Goal: Task Accomplishment & Management: Complete application form

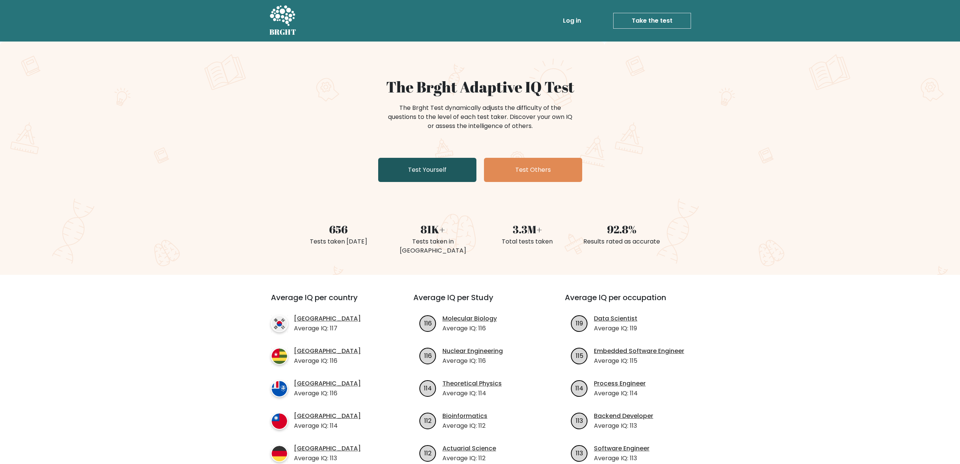
click at [446, 174] on link "Test Yourself" at bounding box center [427, 170] width 98 height 24
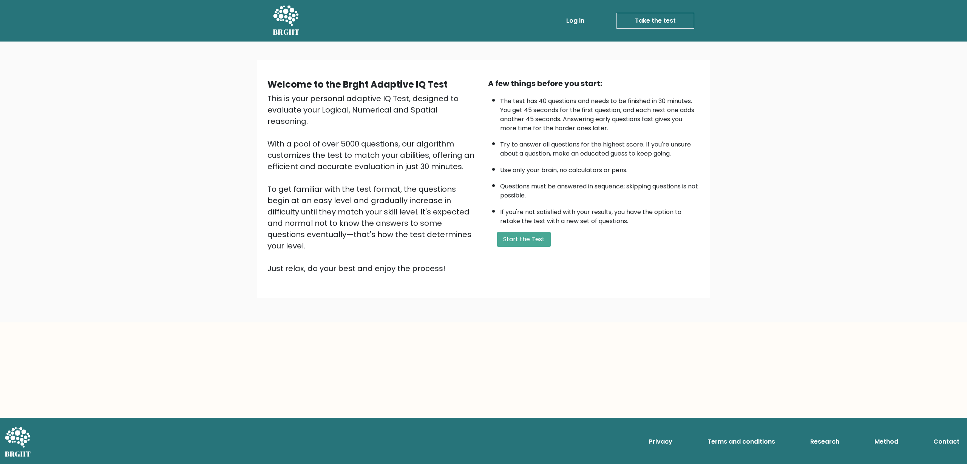
click at [520, 251] on div "A few things before you start: The test has 40 questions and needs to be finish…" at bounding box center [594, 176] width 221 height 196
click at [521, 244] on button "Start the Test" at bounding box center [524, 239] width 54 height 15
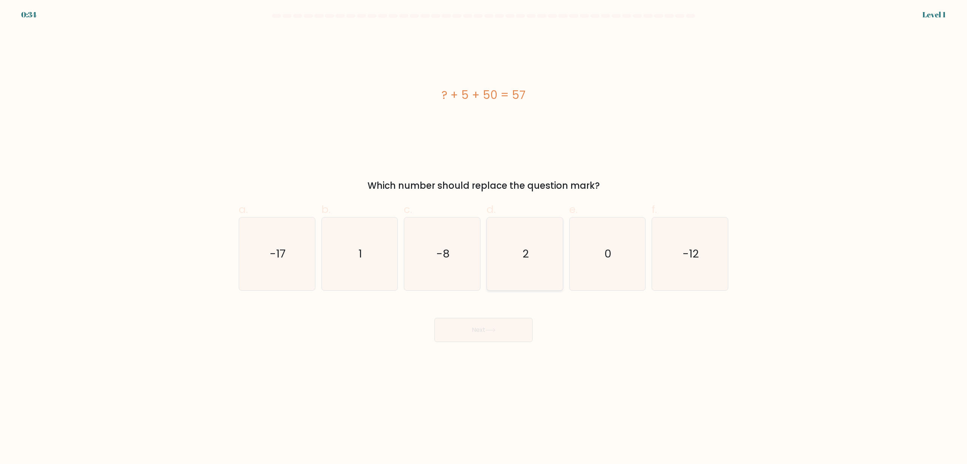
click at [531, 269] on icon "2" at bounding box center [524, 254] width 73 height 73
click at [484, 237] on input "d. 2" at bounding box center [484, 234] width 0 height 5
radio input "true"
click at [505, 328] on button "Next" at bounding box center [483, 330] width 98 height 24
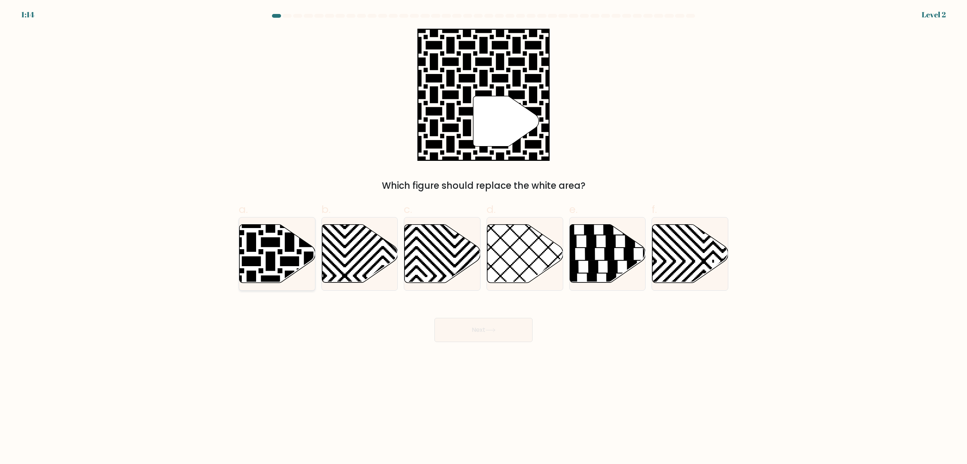
click at [298, 261] on icon at bounding box center [251, 223] width 153 height 153
click at [484, 237] on input "a." at bounding box center [484, 234] width 0 height 5
radio input "true"
click at [470, 328] on button "Next" at bounding box center [483, 330] width 98 height 24
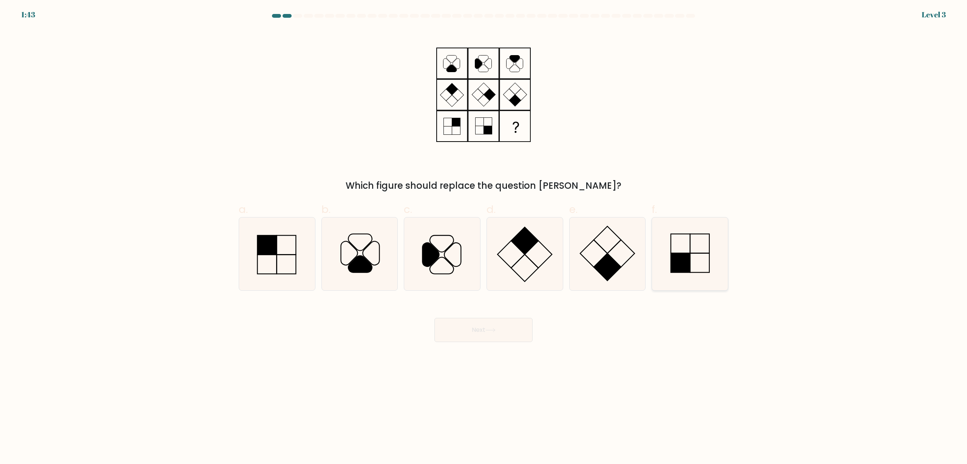
click at [686, 258] on rect at bounding box center [680, 262] width 19 height 19
click at [484, 237] on input "f." at bounding box center [484, 234] width 0 height 5
radio input "true"
click at [487, 317] on div "Next" at bounding box center [483, 321] width 499 height 42
click at [486, 321] on button "Next" at bounding box center [483, 330] width 98 height 24
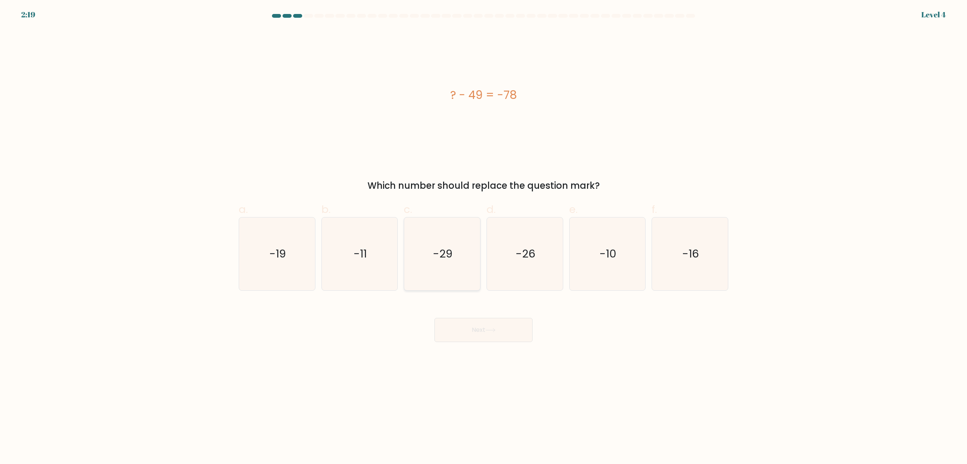
click at [453, 273] on icon "-29" at bounding box center [442, 254] width 73 height 73
click at [484, 237] on input "c. -29" at bounding box center [484, 234] width 0 height 5
radio input "true"
click at [496, 331] on icon at bounding box center [490, 330] width 10 height 4
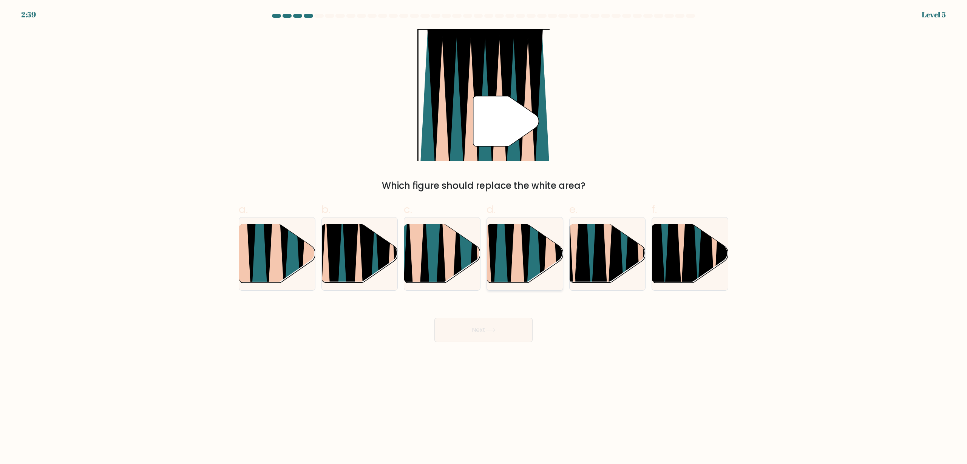
click at [532, 250] on icon at bounding box center [533, 223] width 17 height 151
click at [484, 237] on input "d." at bounding box center [484, 234] width 0 height 5
radio input "true"
click at [516, 328] on button "Next" at bounding box center [483, 330] width 98 height 24
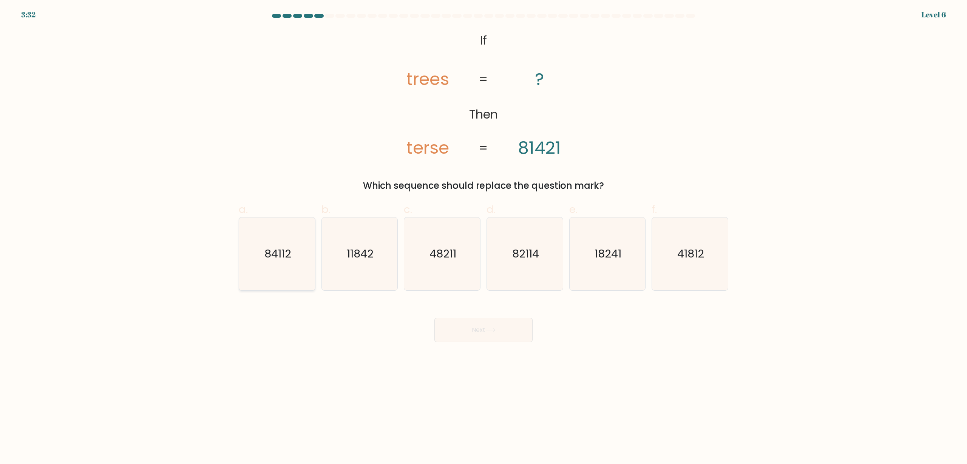
click at [295, 254] on icon "84112" at bounding box center [277, 254] width 73 height 73
click at [484, 237] on input "a. 84112" at bounding box center [484, 234] width 0 height 5
radio input "true"
click at [453, 332] on button "Next" at bounding box center [483, 330] width 98 height 24
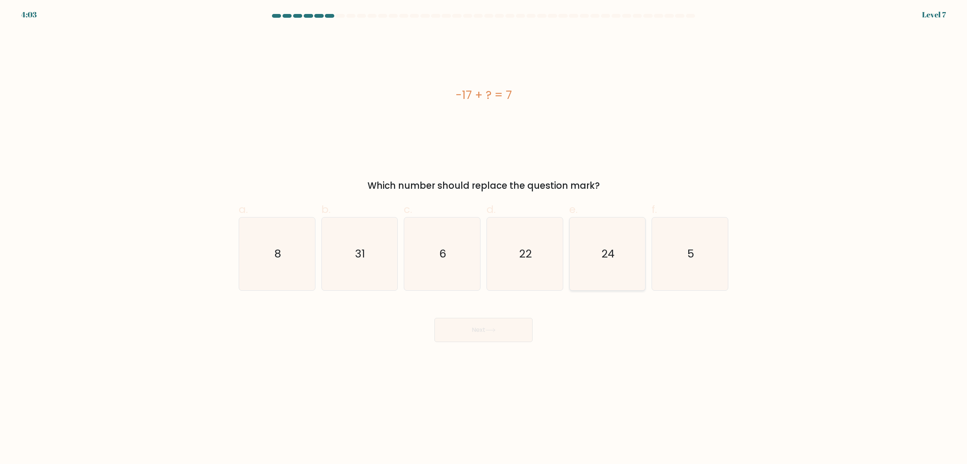
click at [596, 258] on icon "24" at bounding box center [607, 254] width 73 height 73
click at [484, 237] on input "e. 24" at bounding box center [484, 234] width 0 height 5
radio input "true"
click at [516, 330] on button "Next" at bounding box center [483, 330] width 98 height 24
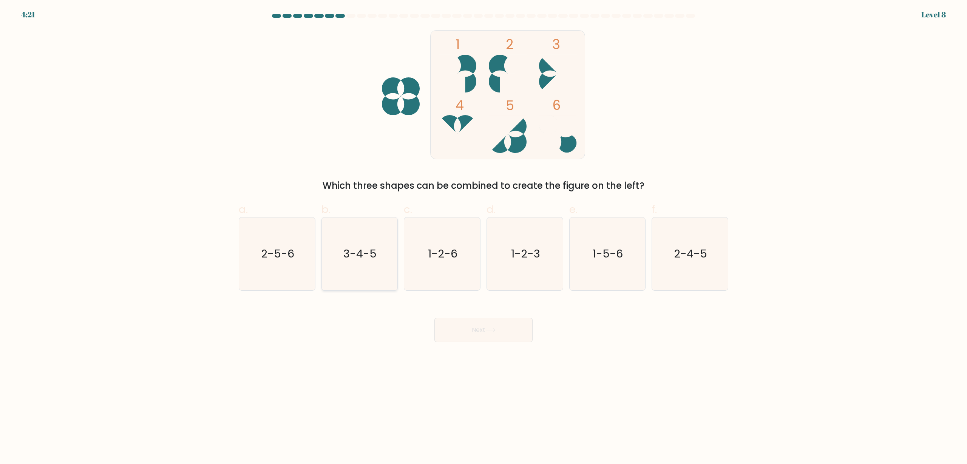
click at [336, 272] on icon "3-4-5" at bounding box center [359, 254] width 73 height 73
click at [484, 237] on input "b. 3-4-5" at bounding box center [484, 234] width 0 height 5
radio input "true"
click at [484, 335] on button "Next" at bounding box center [483, 330] width 98 height 24
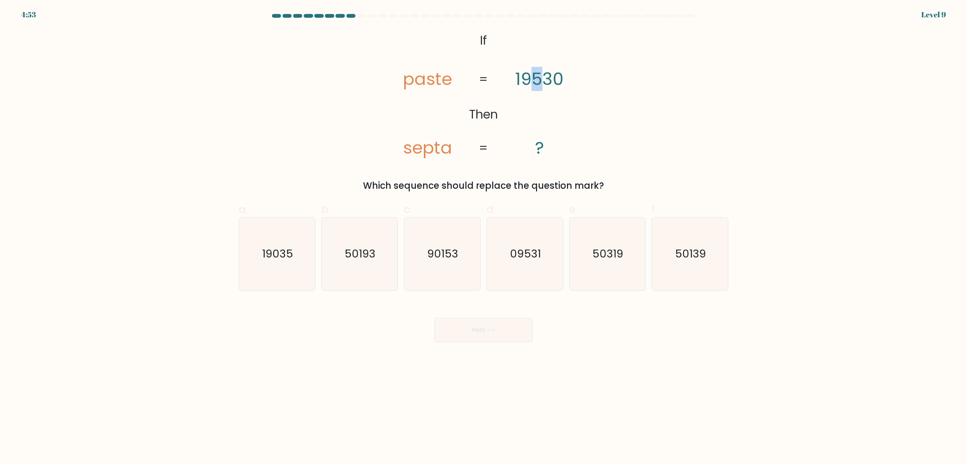
drag, startPoint x: 539, startPoint y: 76, endPoint x: 528, endPoint y: 79, distance: 11.0
click at [528, 79] on tspan "19530" at bounding box center [539, 79] width 48 height 24
click at [542, 76] on tspan "19530" at bounding box center [539, 79] width 48 height 24
click at [542, 79] on tspan "19530" at bounding box center [539, 79] width 48 height 24
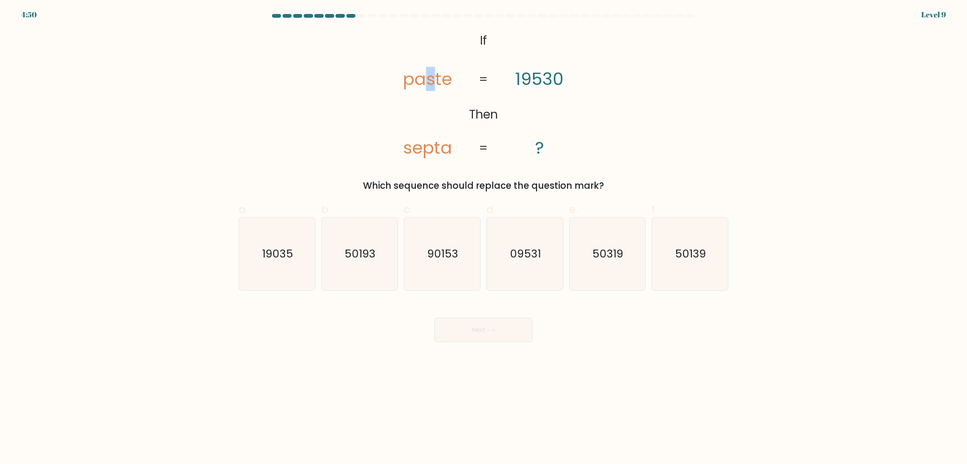
click at [429, 84] on tspan "paste" at bounding box center [427, 79] width 49 height 24
drag, startPoint x: 541, startPoint y: 81, endPoint x: 536, endPoint y: 83, distance: 4.8
click at [536, 83] on tspan "19530" at bounding box center [539, 79] width 48 height 24
drag, startPoint x: 455, startPoint y: 83, endPoint x: 446, endPoint y: 83, distance: 9.1
click at [446, 83] on icon "@import url('https://fonts.googleapis.com/css?family=Abril+Fatface:400,100,100i…" at bounding box center [483, 95] width 215 height 132
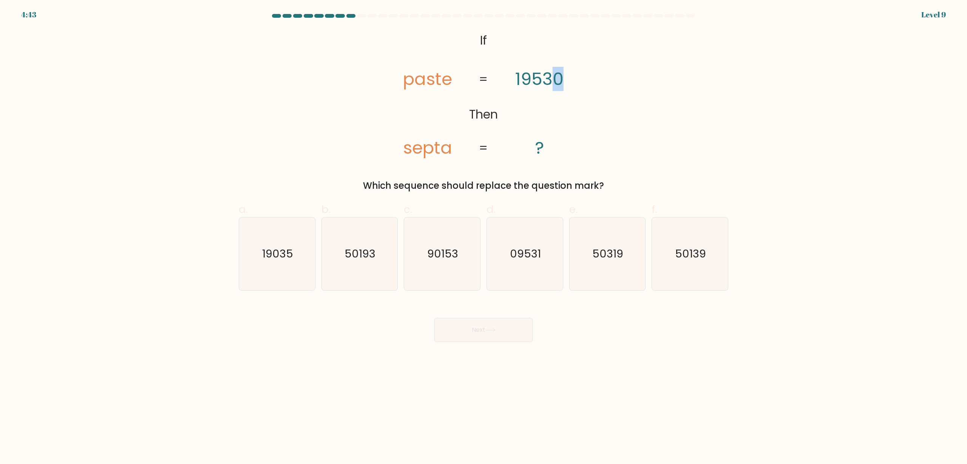
drag, startPoint x: 562, startPoint y: 77, endPoint x: 555, endPoint y: 77, distance: 6.8
click at [555, 77] on tspan "19530" at bounding box center [539, 79] width 48 height 24
click at [407, 80] on tspan "paste" at bounding box center [427, 79] width 49 height 24
drag, startPoint x: 410, startPoint y: 82, endPoint x: 404, endPoint y: 84, distance: 6.0
click at [404, 84] on tspan "paste" at bounding box center [427, 79] width 49 height 24
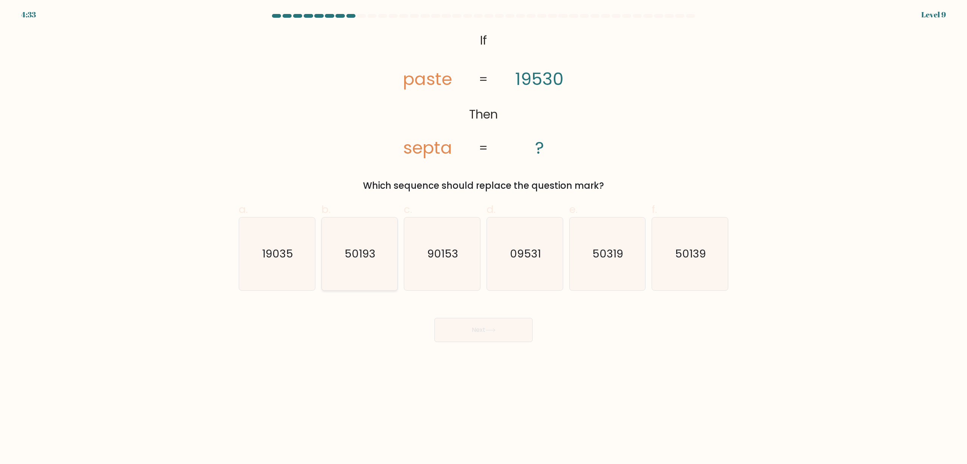
click at [338, 260] on icon "50193" at bounding box center [359, 254] width 73 height 73
click at [484, 237] on input "b. 50193" at bounding box center [484, 234] width 0 height 5
radio input "true"
click at [703, 248] on text "50139" at bounding box center [690, 254] width 31 height 15
click at [484, 237] on input "f. 50139" at bounding box center [484, 234] width 0 height 5
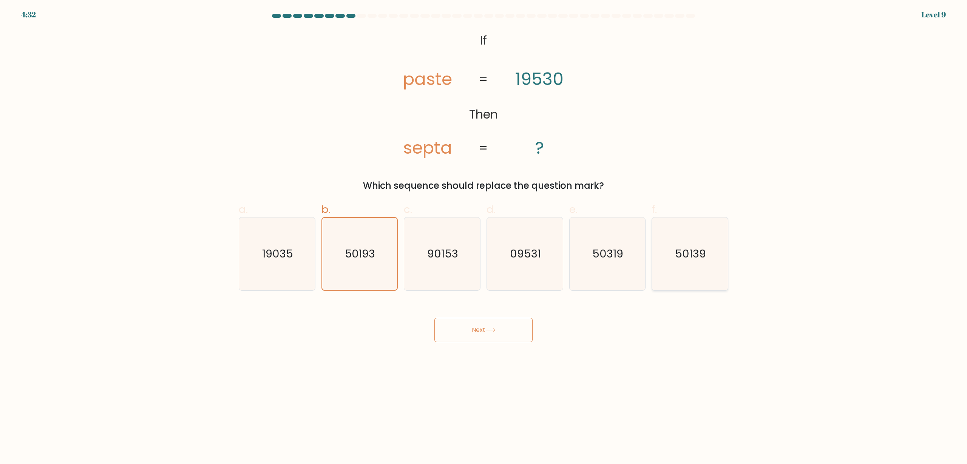
radio input "true"
click at [505, 327] on button "Next" at bounding box center [483, 330] width 98 height 24
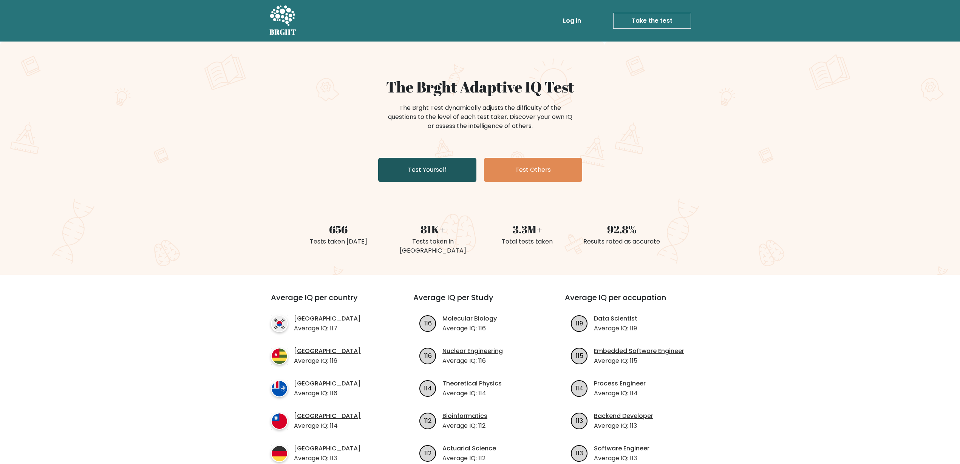
click at [398, 168] on link "Test Yourself" at bounding box center [427, 170] width 98 height 24
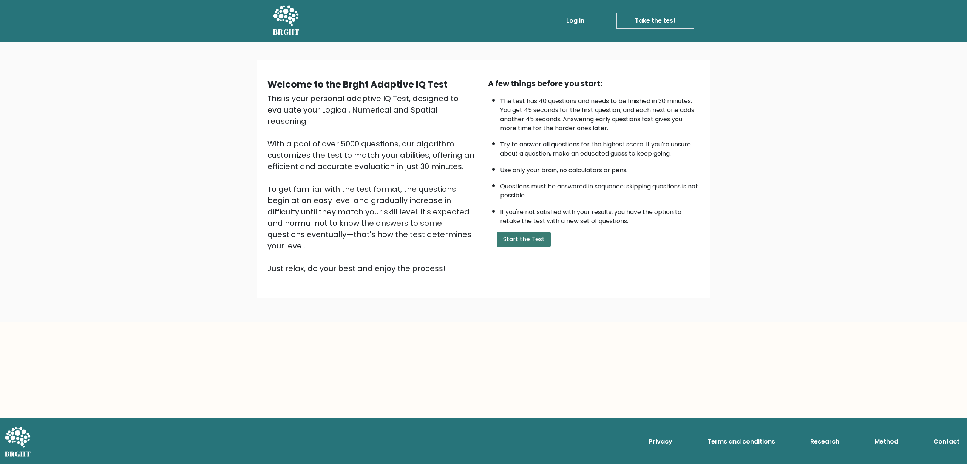
click at [529, 239] on button "Start the Test" at bounding box center [524, 239] width 54 height 15
click at [657, 21] on link "Take the test" at bounding box center [655, 21] width 78 height 16
click at [546, 244] on button "Start the Test" at bounding box center [524, 239] width 54 height 15
